Goal: Information Seeking & Learning: Learn about a topic

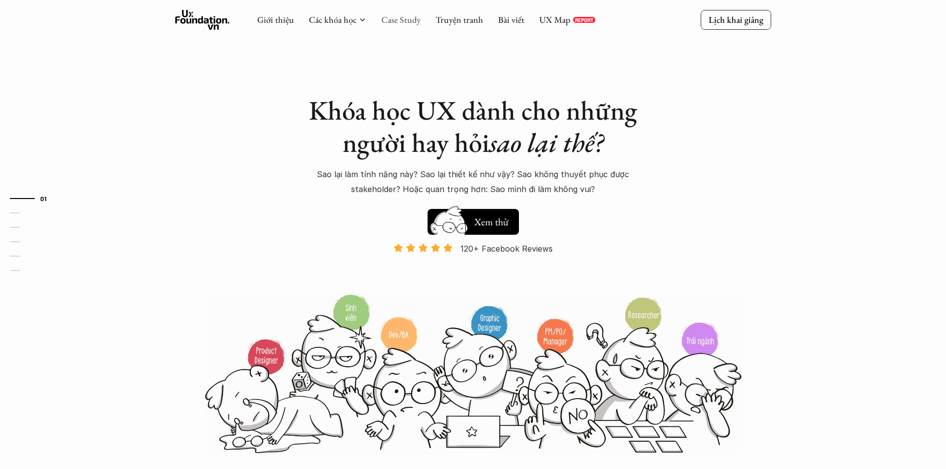
click at [408, 16] on link "Case Study" at bounding box center [400, 19] width 39 height 11
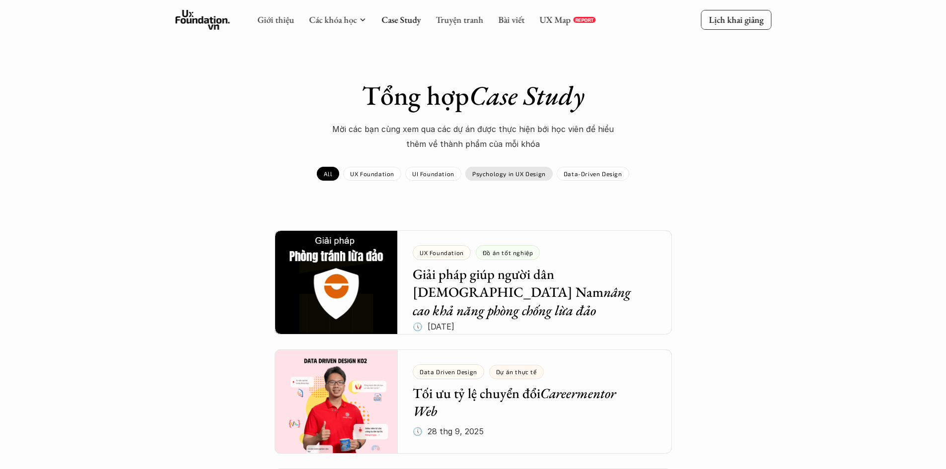
click at [504, 178] on div "Psychology in UX Design" at bounding box center [508, 174] width 87 height 14
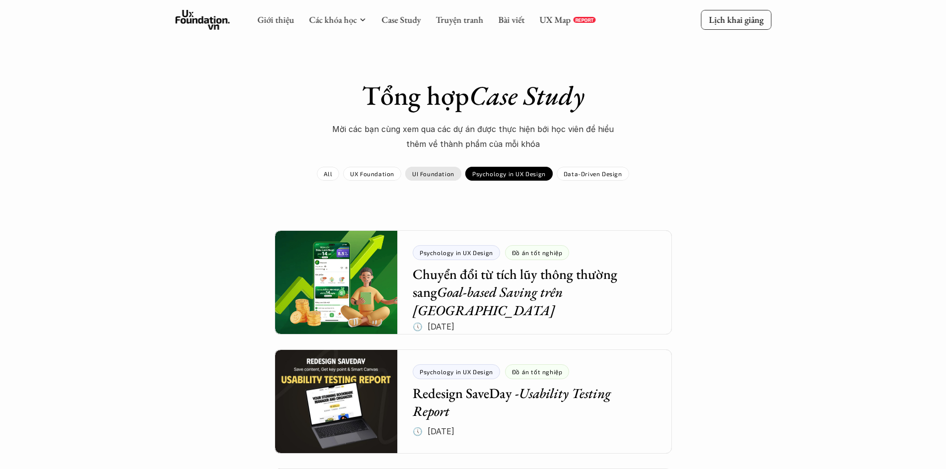
click at [451, 175] on p "UI Foundation" at bounding box center [433, 173] width 42 height 7
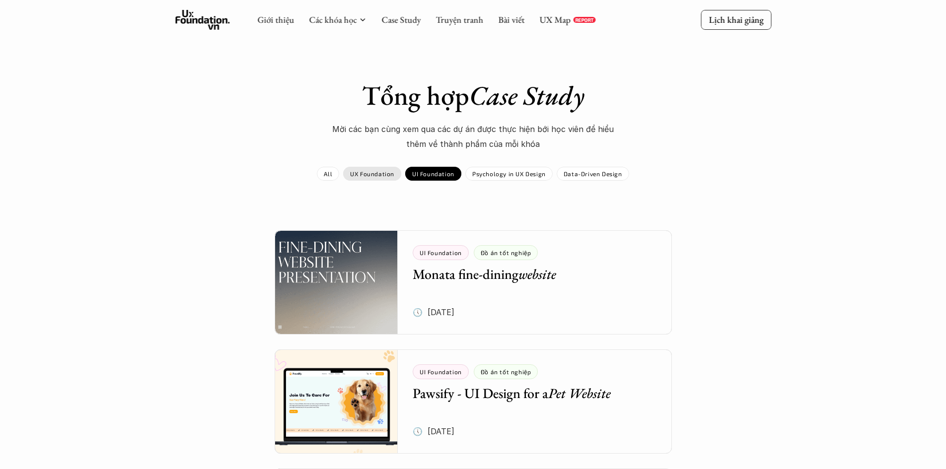
click at [381, 179] on div "UX Foundation" at bounding box center [372, 174] width 58 height 14
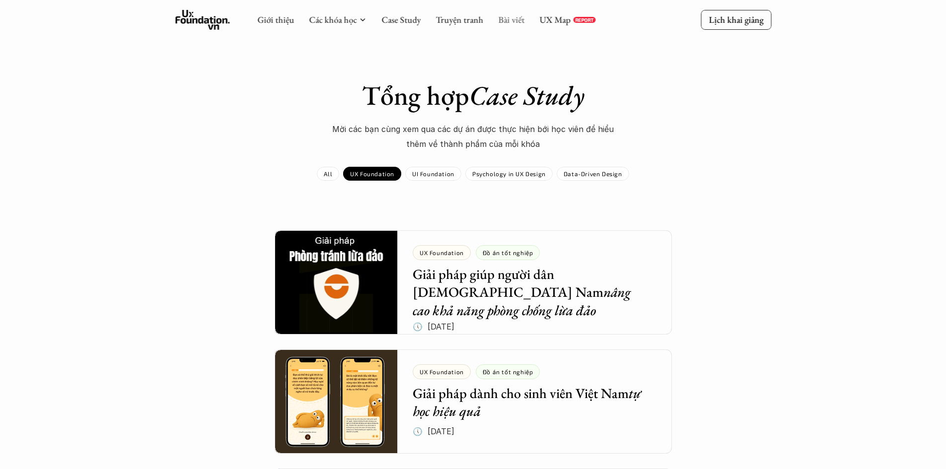
click at [513, 19] on link "Bài viết" at bounding box center [511, 19] width 26 height 11
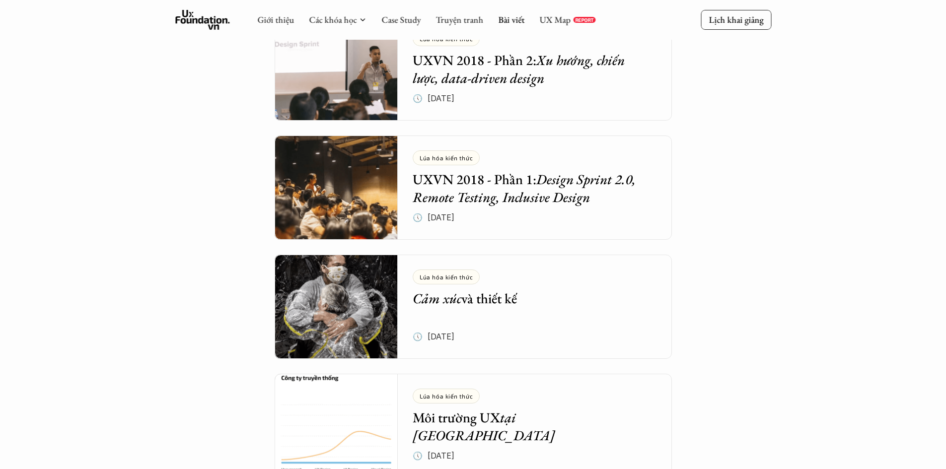
scroll to position [3119, 0]
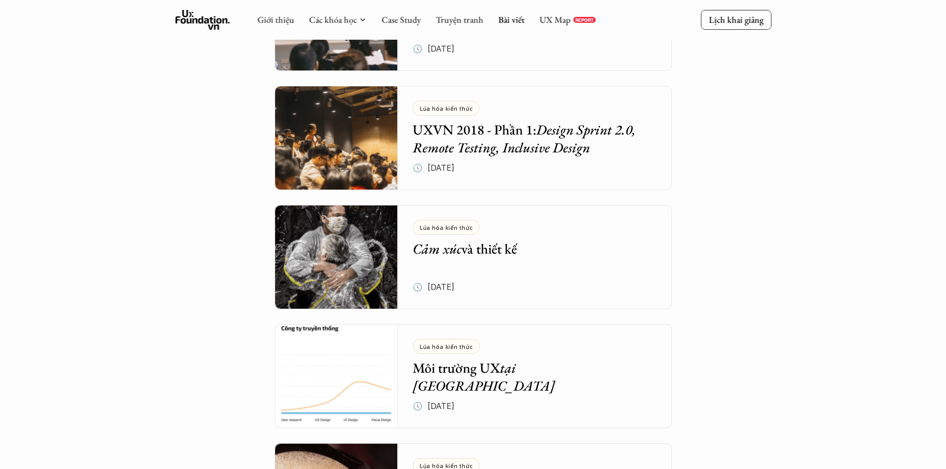
click at [567, 261] on div "Lúa hóa kiến thức Cảm xúc và thiết kế 🕔 [DATE]" at bounding box center [542, 257] width 259 height 104
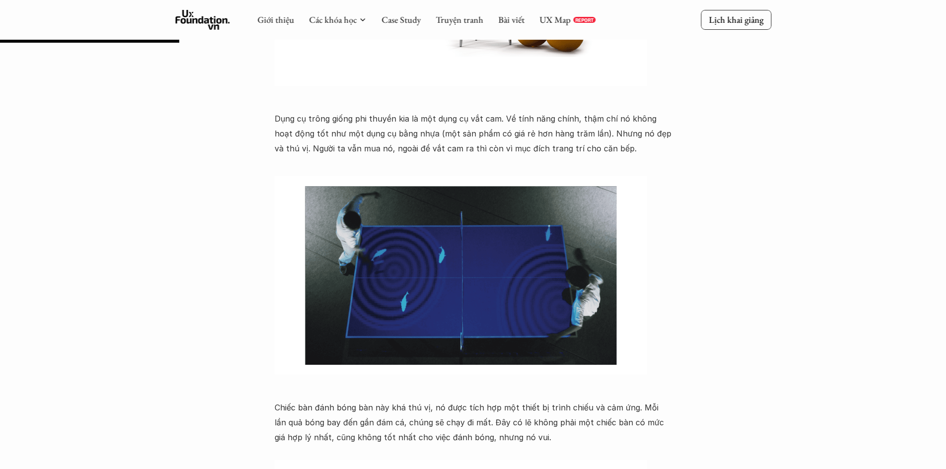
scroll to position [1093, 0]
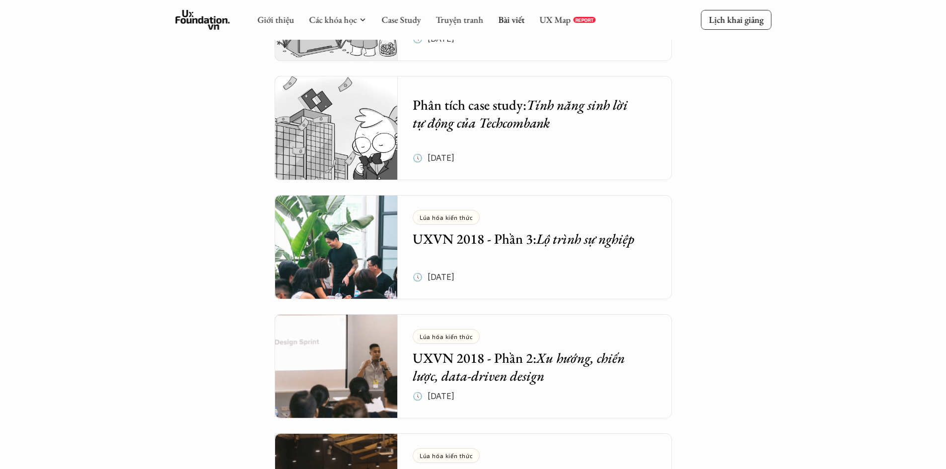
scroll to position [2523, 0]
